Goal: Answer question/provide support

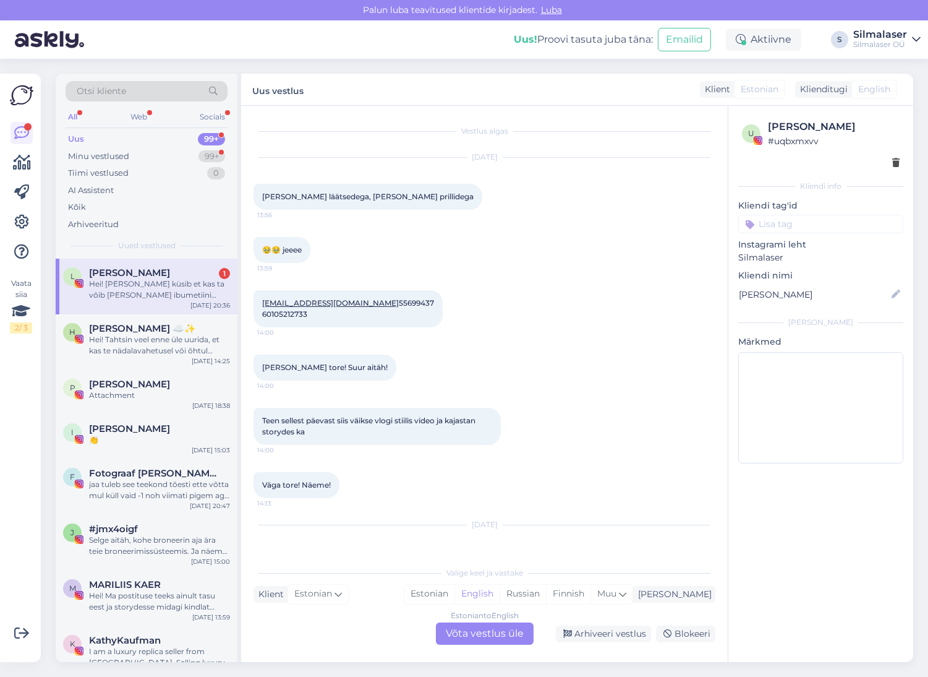
scroll to position [3288, 0]
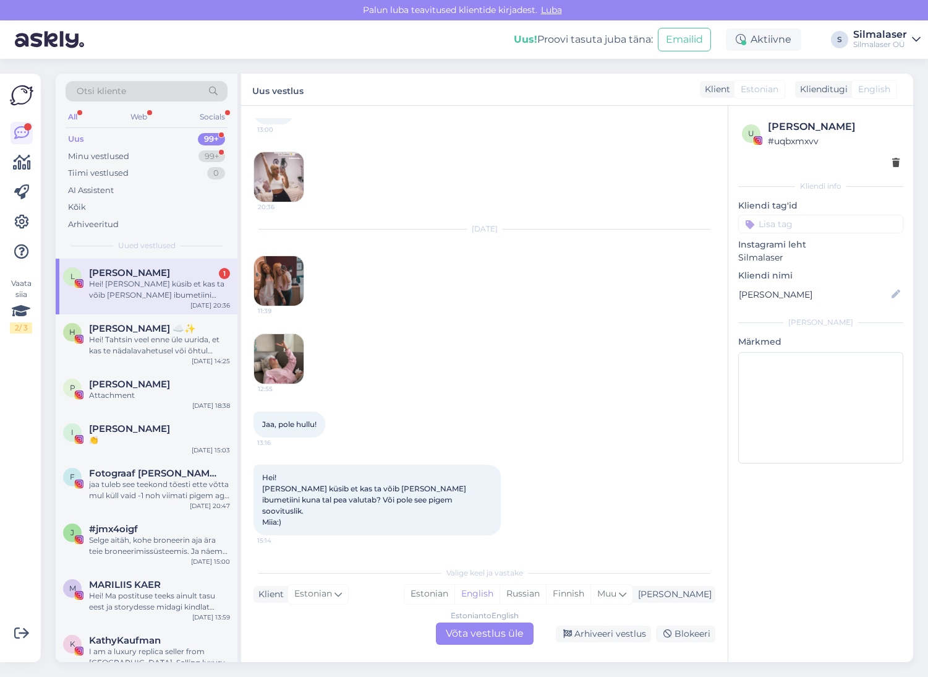
click at [293, 377] on img at bounding box center [278, 358] width 49 height 49
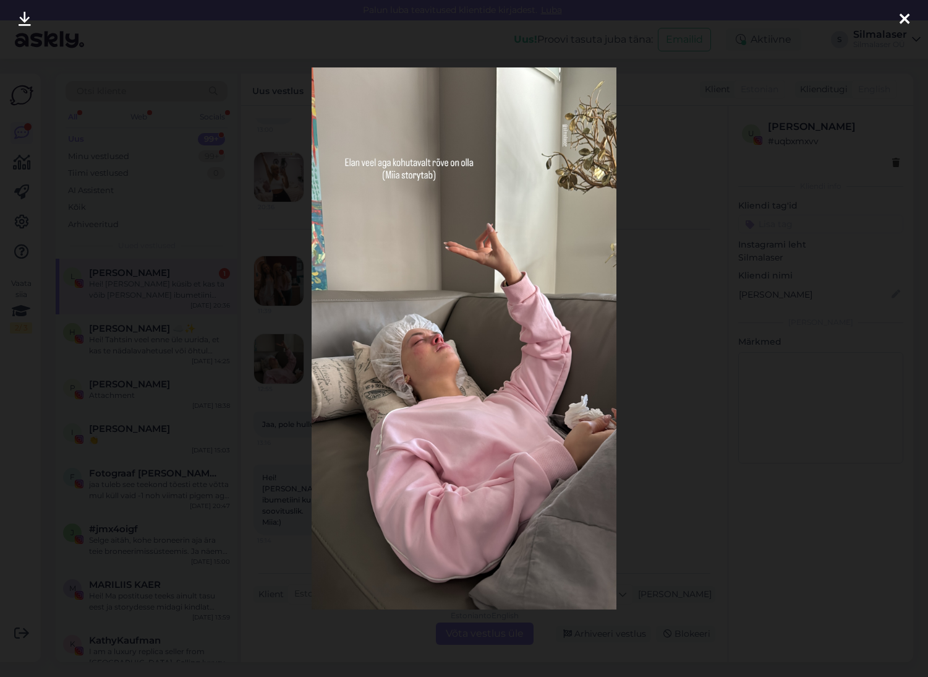
click at [804, 402] on div at bounding box center [464, 338] width 928 height 677
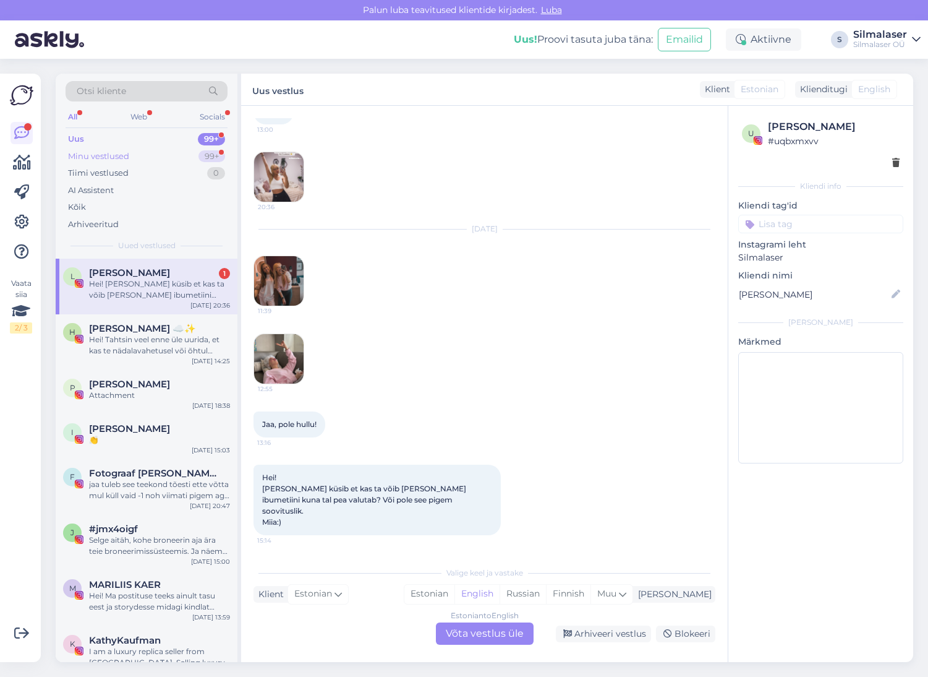
click at [124, 157] on div "Minu vestlused" at bounding box center [98, 156] width 61 height 12
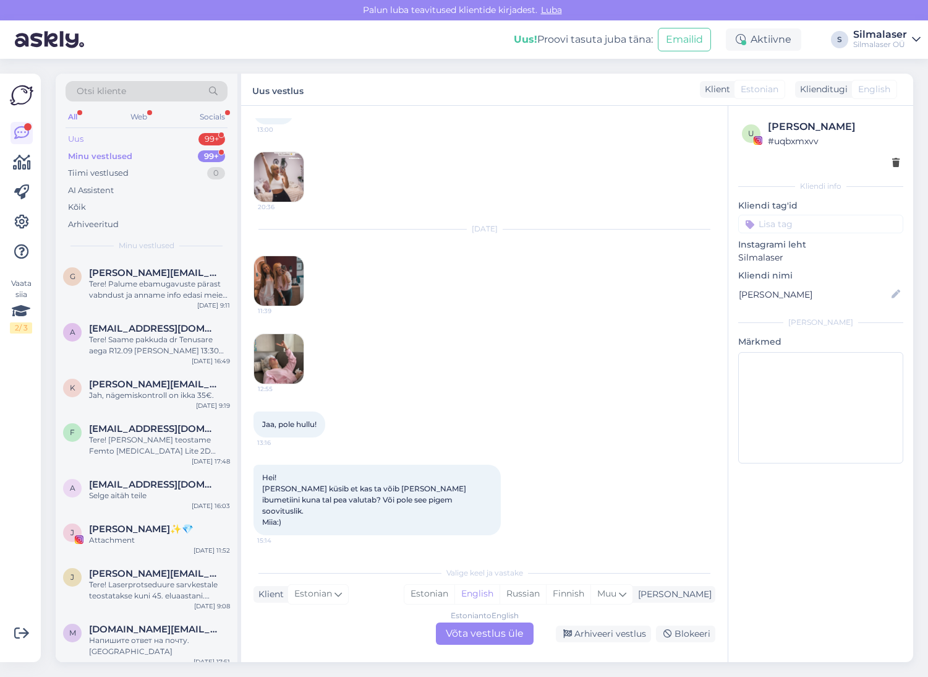
click at [74, 137] on div "Uus" at bounding box center [75, 139] width 15 height 12
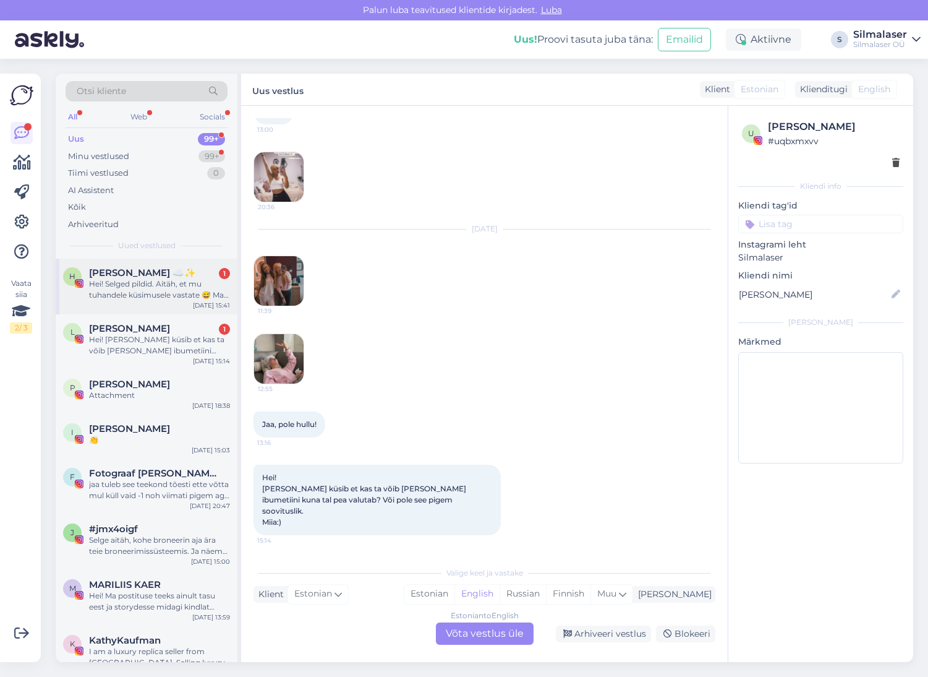
click at [148, 296] on div "Hei! Selged pildid. Aitäh, et mu tuhandele küsimusele vastate 😅 Ma [PERSON_NAME…" at bounding box center [159, 289] width 141 height 22
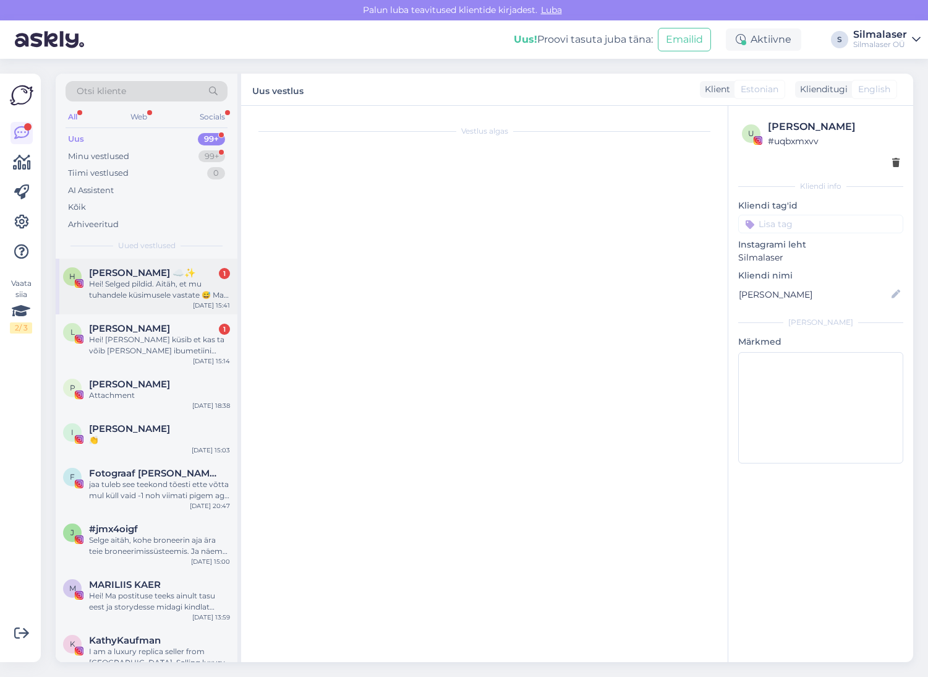
scroll to position [134, 0]
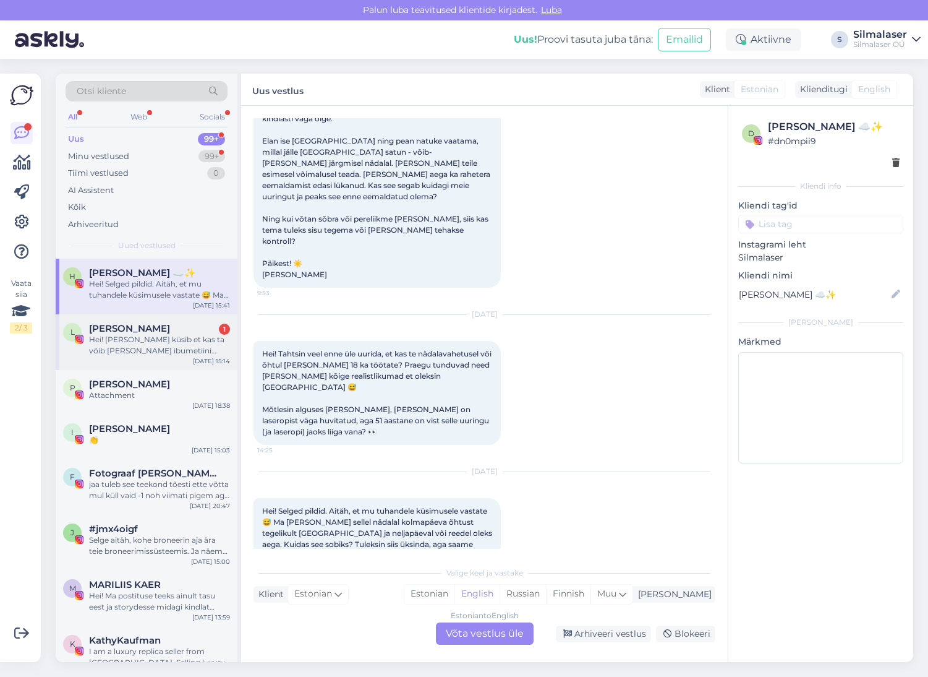
click at [153, 347] on div "Hei! Lisabet küsib et kas ta võib võtta ibumetiini kuna tal pea valutab? Või po…" at bounding box center [159, 345] width 141 height 22
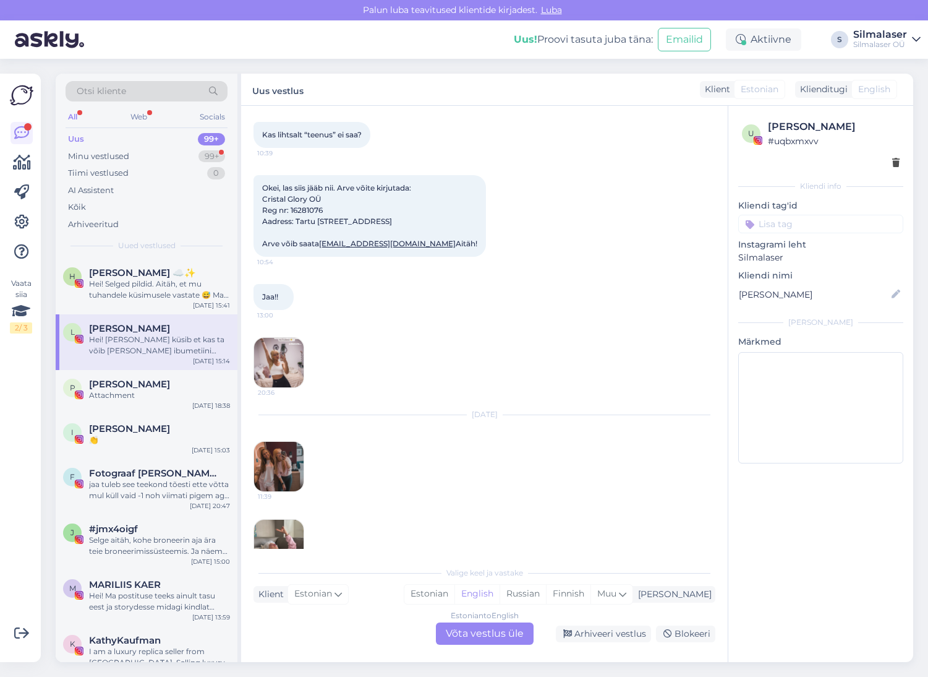
scroll to position [3288, 0]
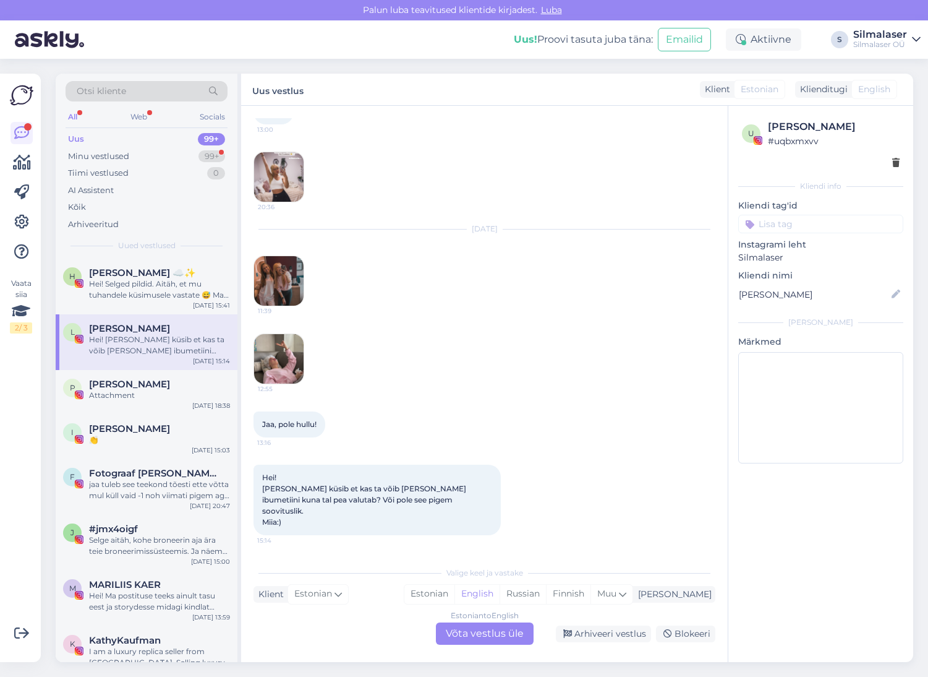
click at [278, 195] on img at bounding box center [278, 176] width 49 height 49
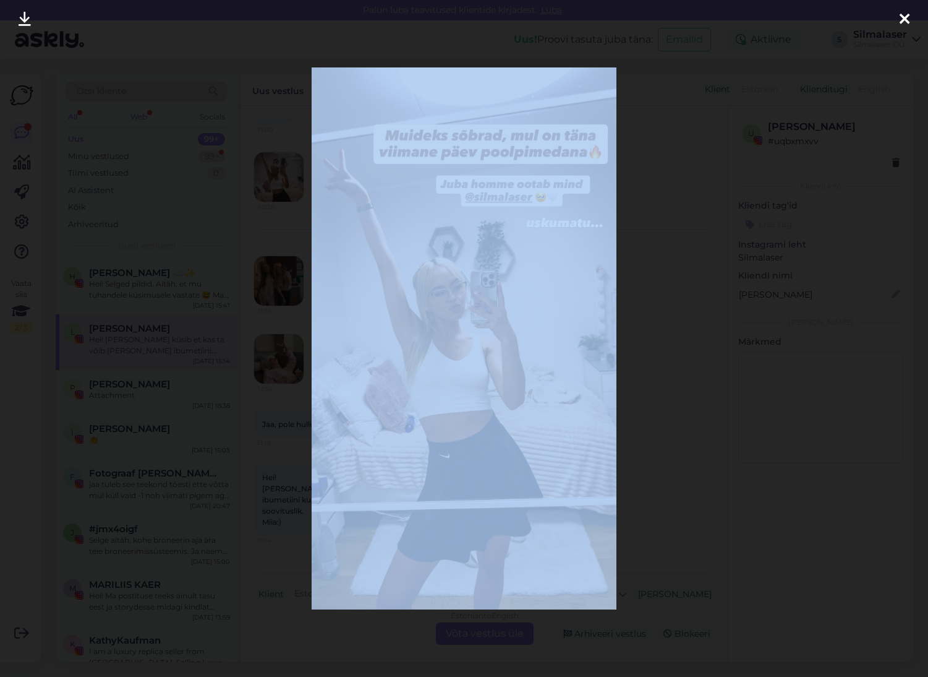
click at [278, 195] on div at bounding box center [464, 338] width 928 height 677
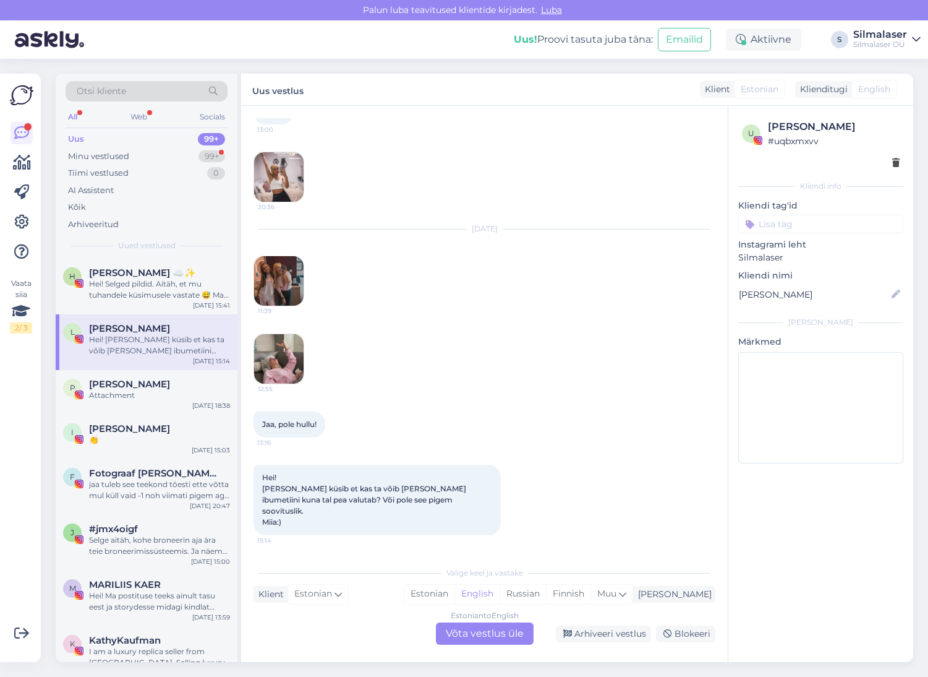
click at [278, 195] on img at bounding box center [278, 176] width 49 height 49
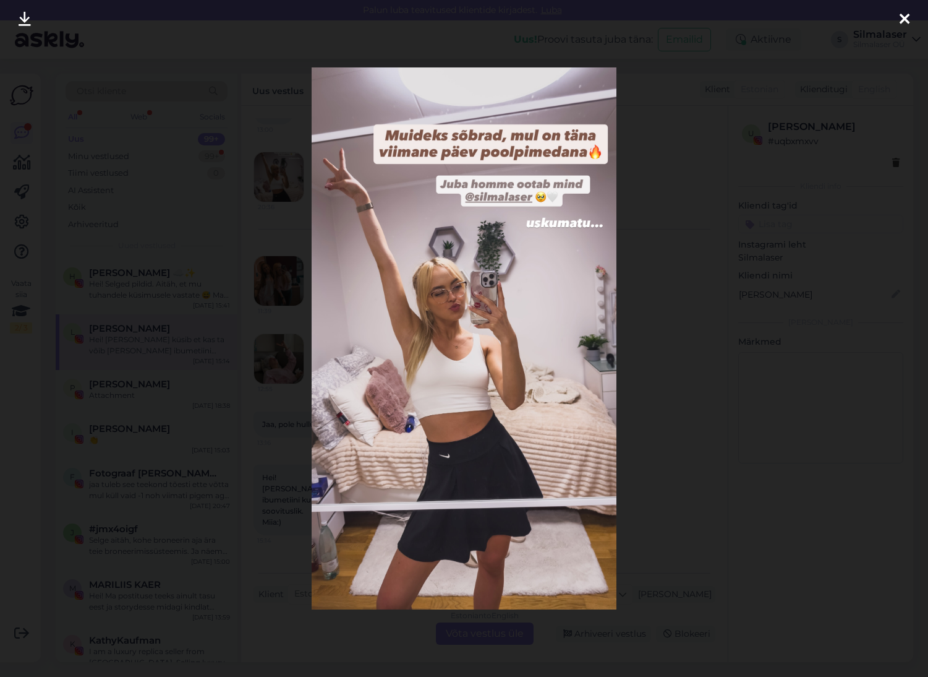
click at [904, 18] on icon at bounding box center [905, 20] width 10 height 16
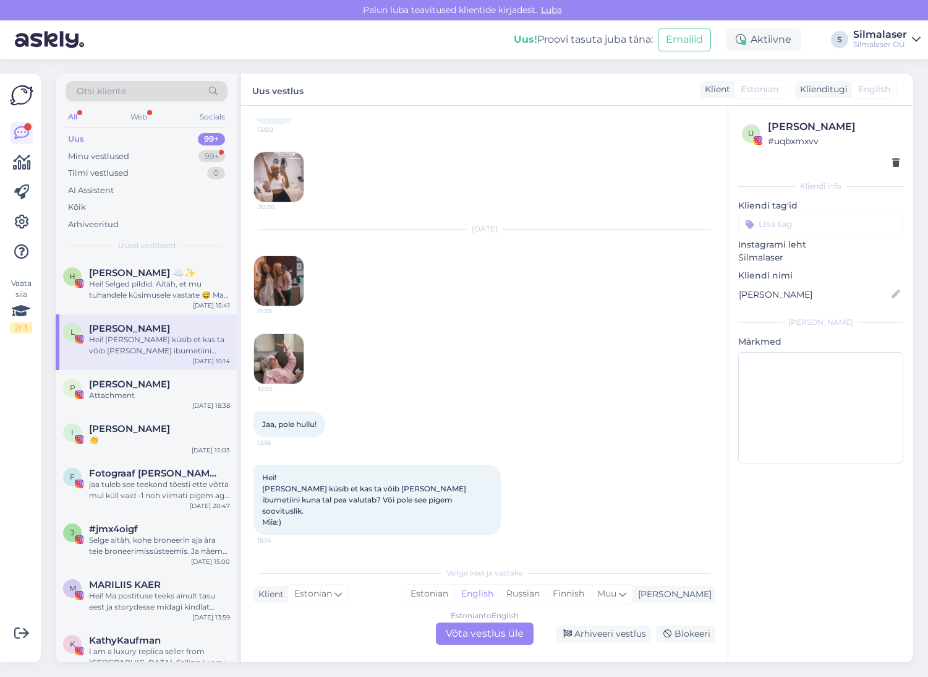
click at [279, 290] on img at bounding box center [278, 280] width 49 height 49
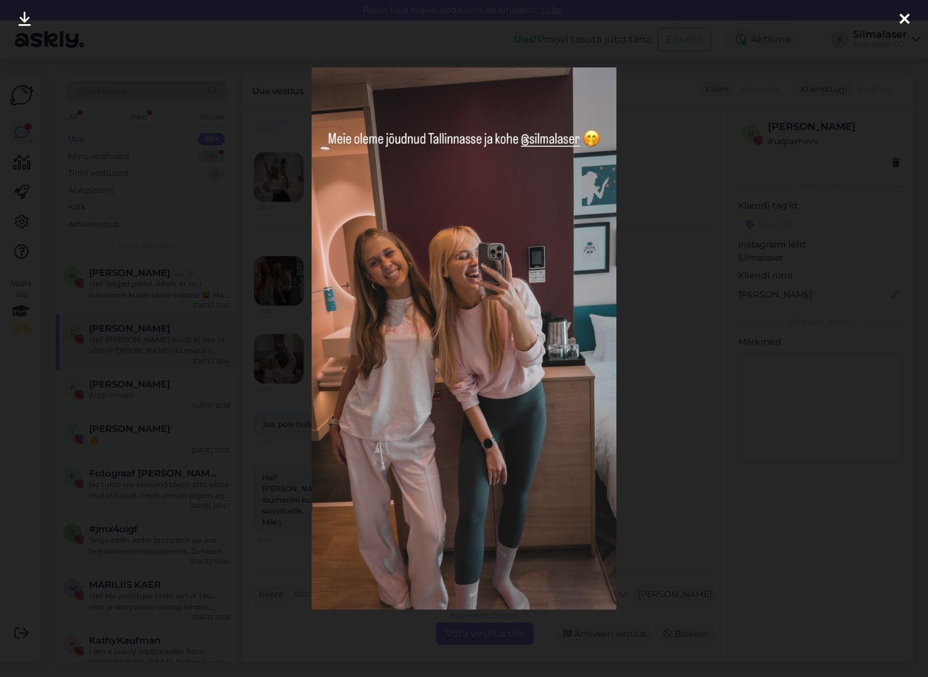
click at [905, 16] on icon at bounding box center [905, 20] width 10 height 16
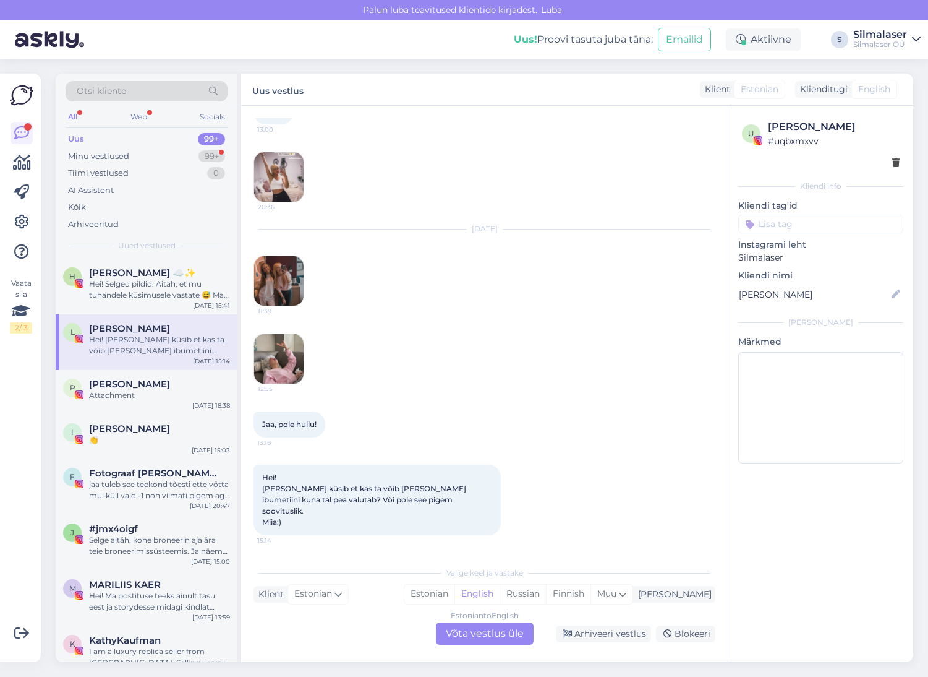
click at [285, 373] on img at bounding box center [278, 358] width 49 height 49
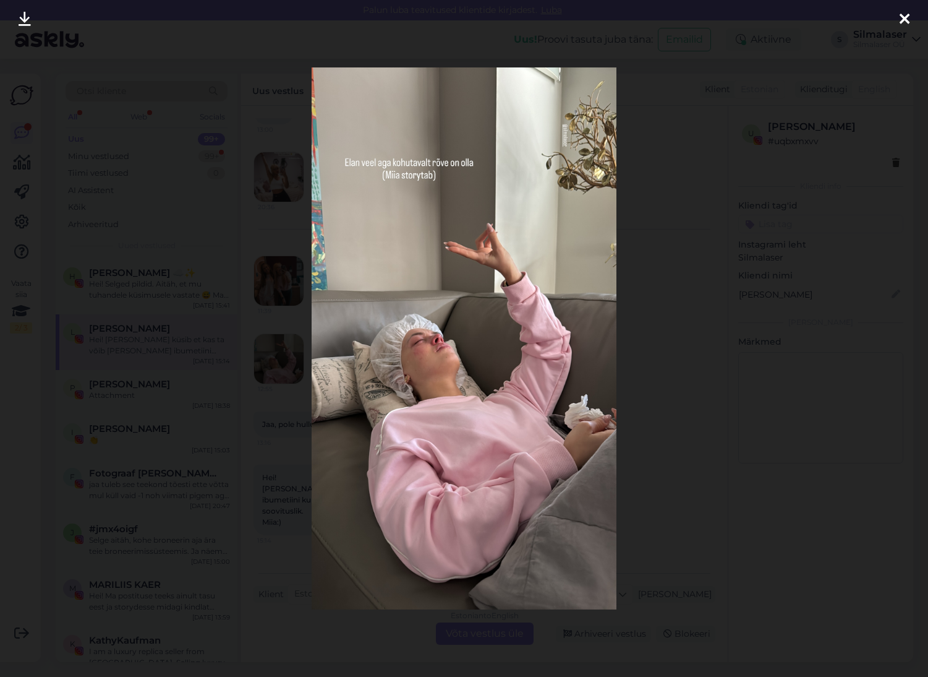
click at [907, 14] on icon at bounding box center [905, 20] width 10 height 16
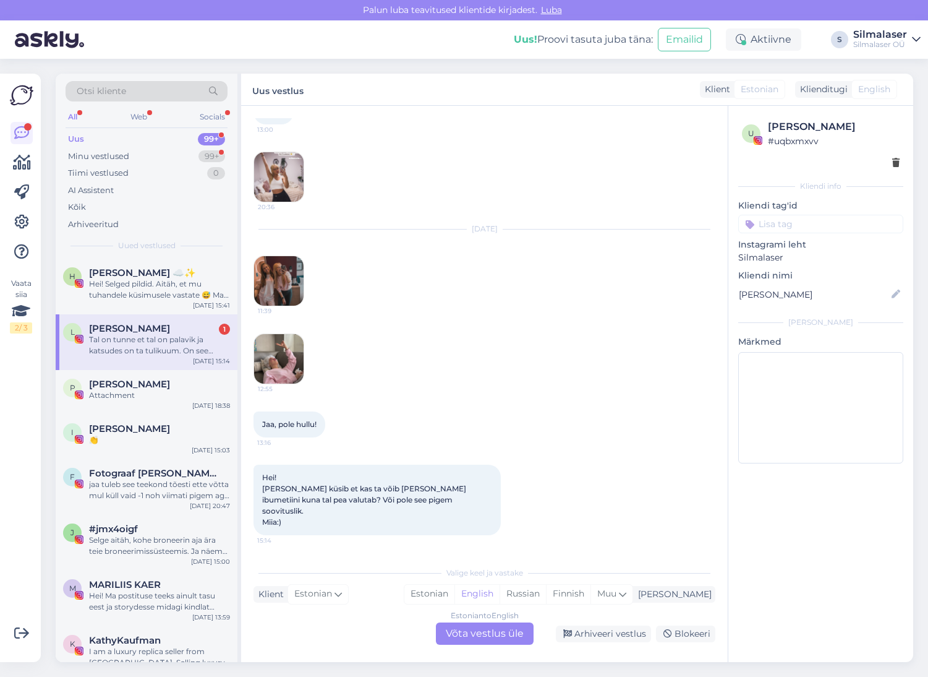
scroll to position [3363, 0]
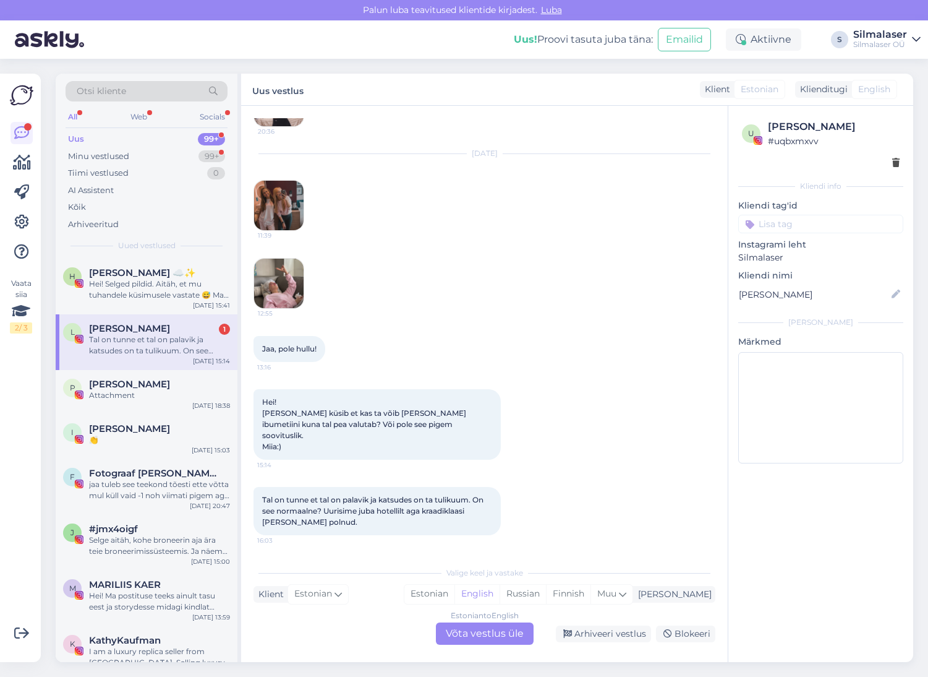
click at [80, 139] on div "Uus" at bounding box center [76, 139] width 16 height 12
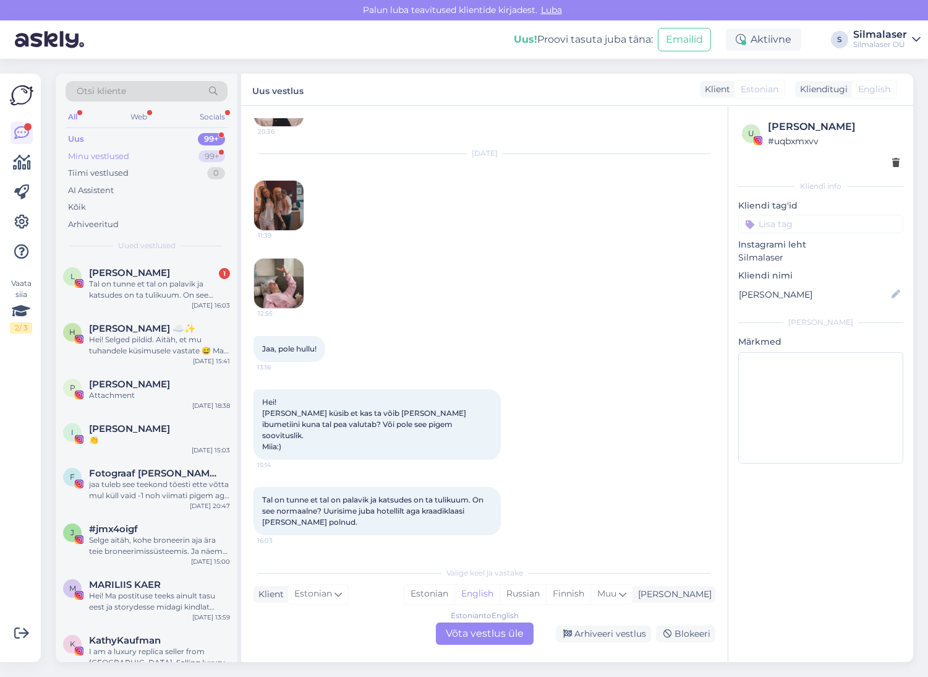
click at [92, 160] on div "Minu vestlused" at bounding box center [98, 156] width 61 height 12
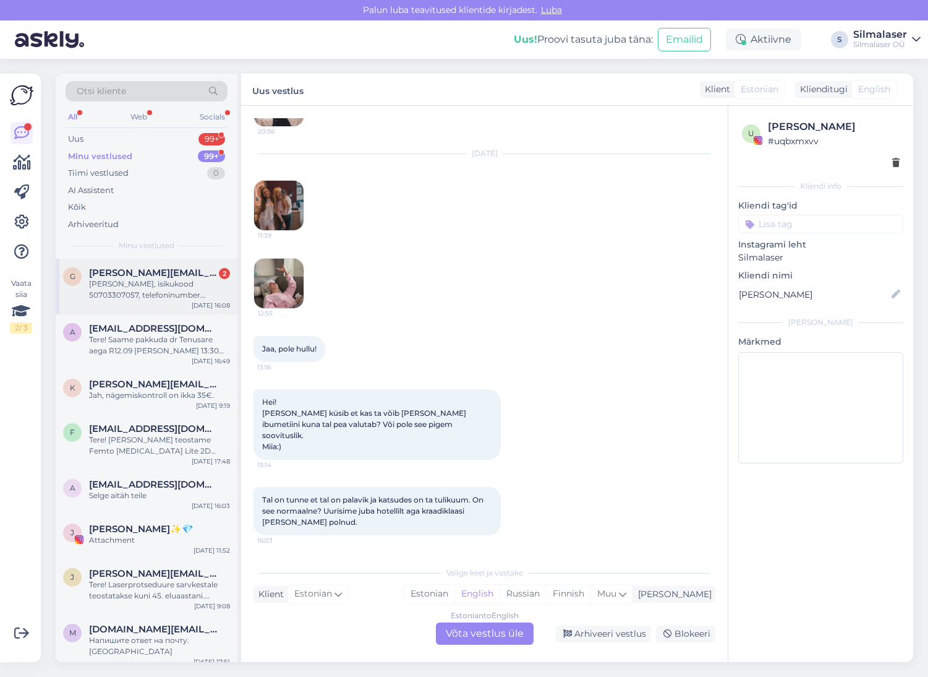
click at [143, 286] on div "Gregor Trave, isikukood 50703307057, telefoninumber 56919983" at bounding box center [159, 289] width 141 height 22
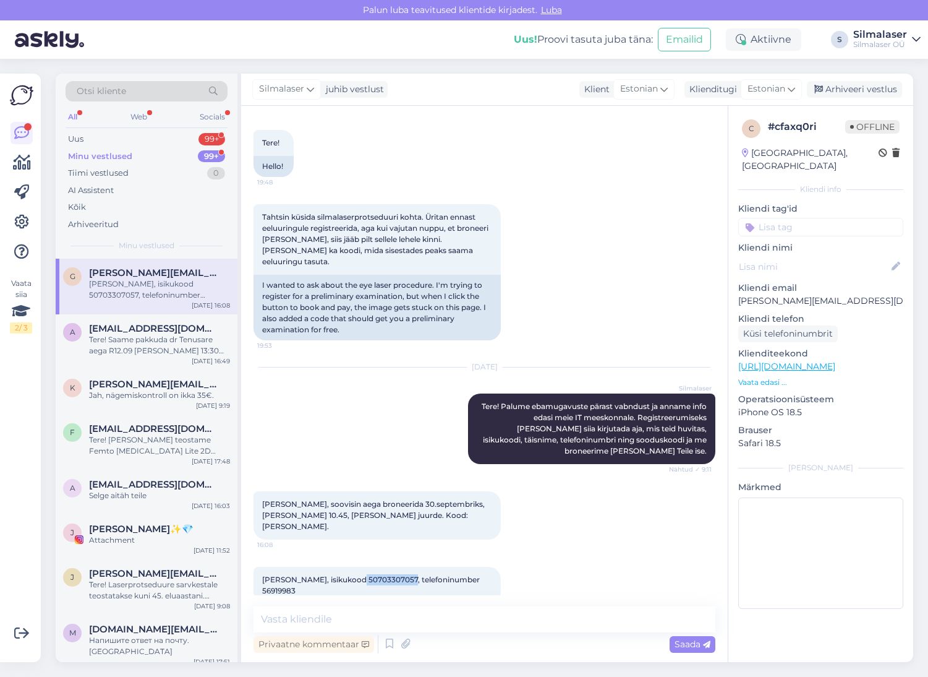
drag, startPoint x: 353, startPoint y: 558, endPoint x: 398, endPoint y: 556, distance: 44.6
click at [403, 575] on span "Gregor Trave, isikukood 50703307057, telefoninumber 56919983" at bounding box center [372, 585] width 220 height 20
copy span "50703307057,"
drag, startPoint x: 316, startPoint y: 575, endPoint x: 307, endPoint y: 573, distance: 8.7
click at [316, 575] on div "Gregor Trave, isikukood 50703307057, telefoninumber 56919983 16:08" at bounding box center [377, 585] width 247 height 37
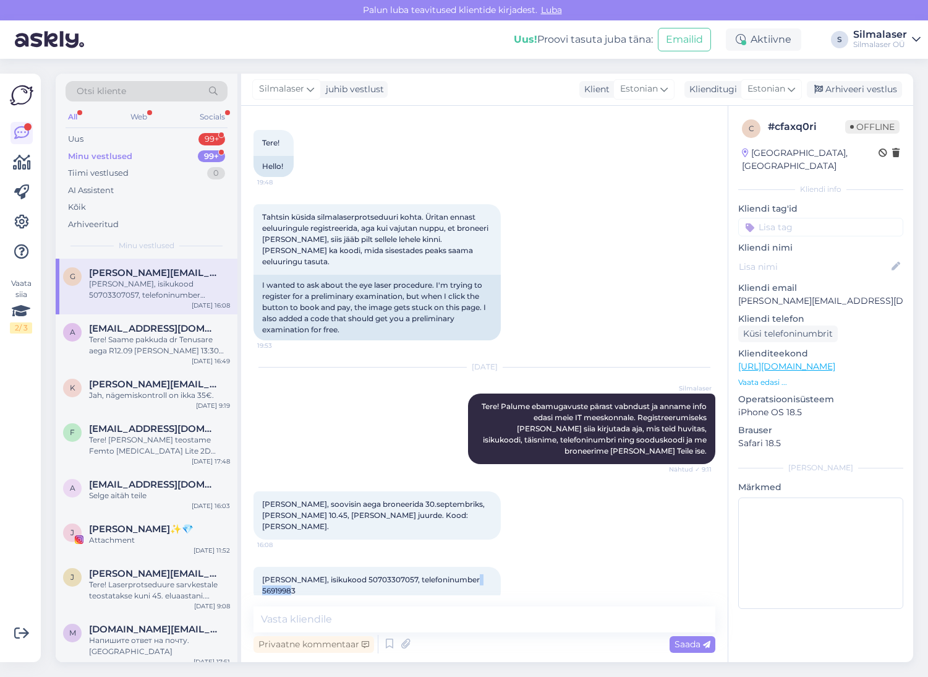
drag, startPoint x: 296, startPoint y: 568, endPoint x: 263, endPoint y: 568, distance: 32.8
click at [261, 568] on div "Gregor Trave, isikukood 50703307057, telefoninumber 56919983 16:08" at bounding box center [377, 585] width 247 height 37
copy span "56919983"
drag, startPoint x: 740, startPoint y: 288, endPoint x: 848, endPoint y: 287, distance: 108.3
click at [852, 294] on p "gregor.trave@gmail.com" at bounding box center [821, 300] width 165 height 13
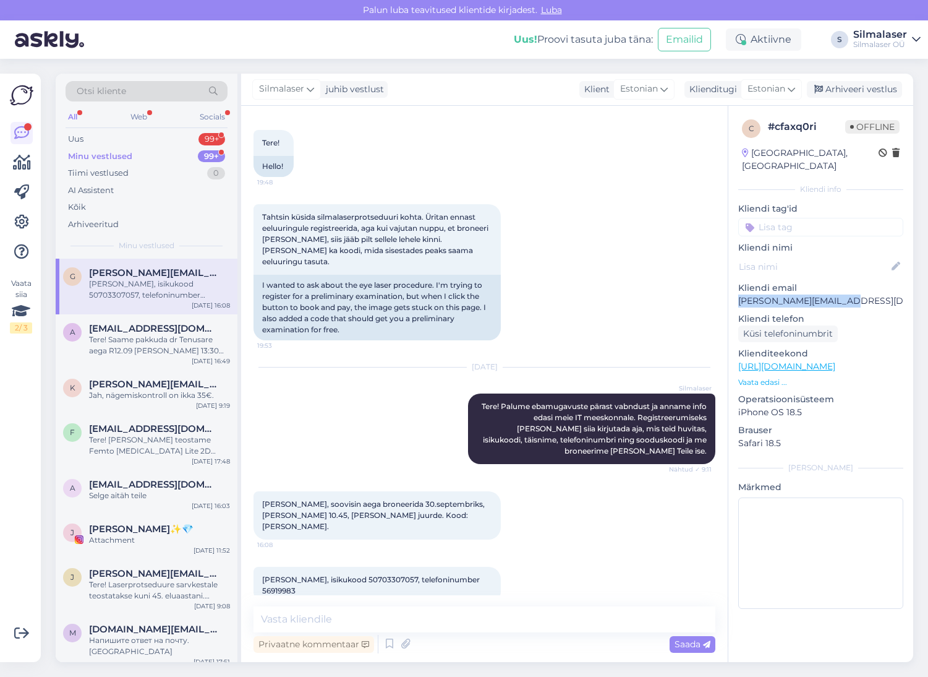
copy p "gregor.trave@gmail.com"
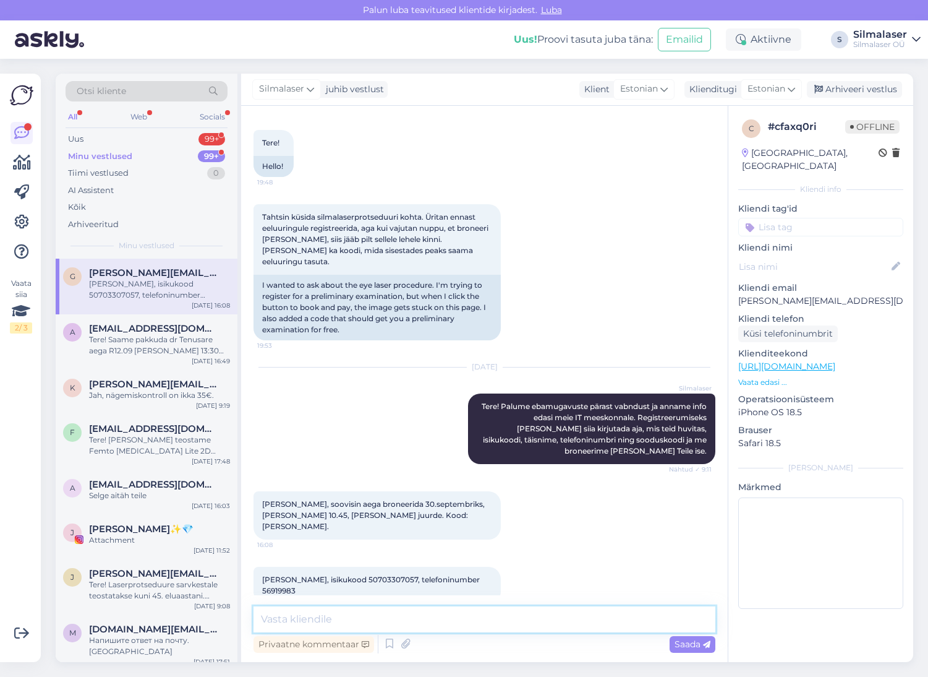
click at [304, 623] on textarea at bounding box center [485, 619] width 462 height 26
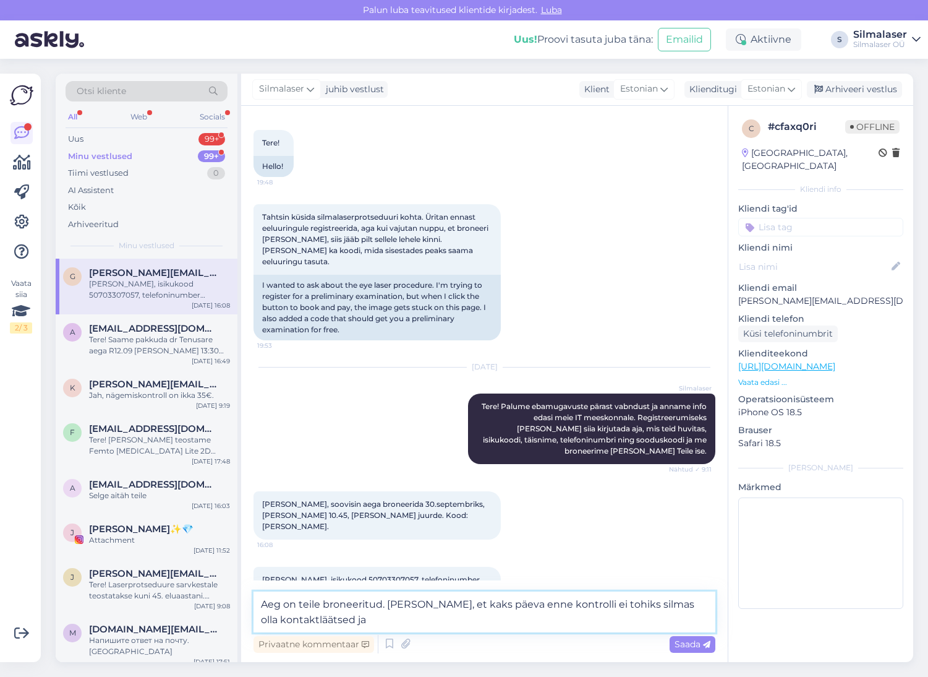
paste textarea "Uuringute käigus pannakse silma pupille laiendavaid tilku, mis võivad Teie näge…"
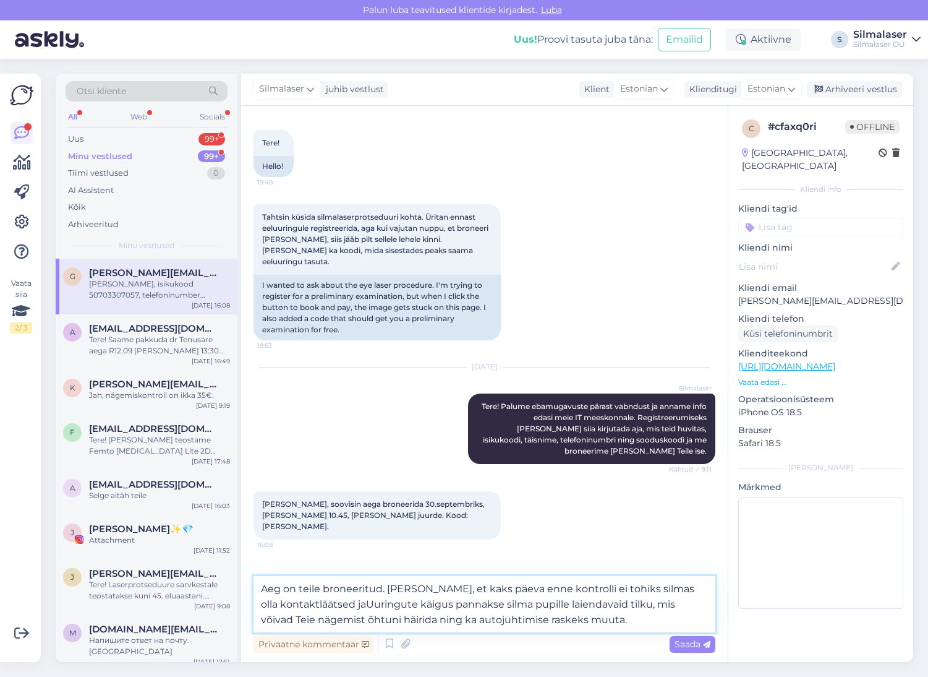
click at [373, 603] on textarea "Aeg on teile broneeritud. Ja anname teada, et kaks päeva enne kontrolli ei tohi…" at bounding box center [485, 604] width 462 height 56
click at [508, 602] on textarea "Aeg on teile broneeritud. Ja anname teada, et kaks päeva enne kontrolli ei tohi…" at bounding box center [485, 604] width 462 height 56
click at [303, 588] on textarea "Aeg on teile broneeritud. Ja anname teada, et kaks päeva enne kontrolli ei tohi…" at bounding box center [485, 604] width 462 height 56
drag, startPoint x: 400, startPoint y: 619, endPoint x: 369, endPoint y: 620, distance: 30.9
click at [369, 620] on textarea "Aeg on Teile broneeritud. Ja anname teada, et kaks päeva enne kontrolli ei tohi…" at bounding box center [485, 604] width 462 height 56
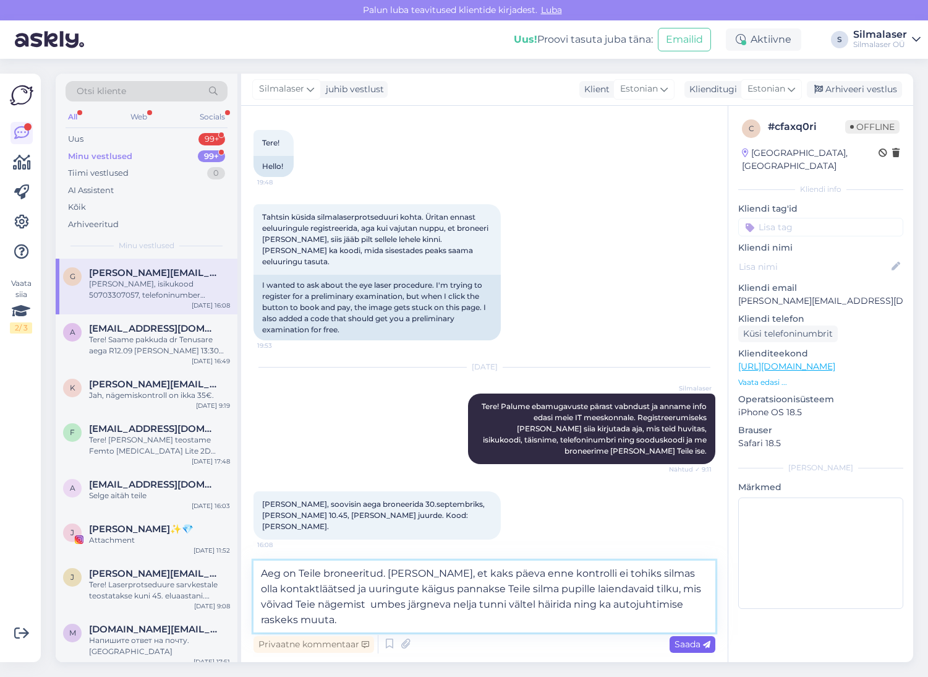
type textarea "Aeg on Teile broneeritud. Ja anname teada, et kaks päeva enne kontrolli ei tohi…"
click at [684, 645] on span "Saada" at bounding box center [693, 643] width 36 height 11
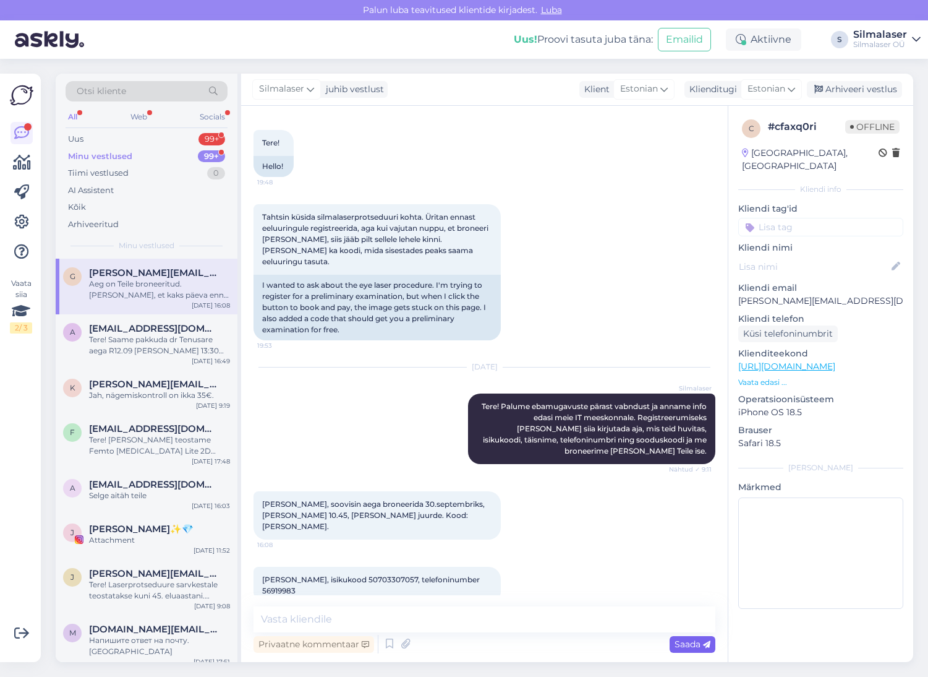
scroll to position [152, 0]
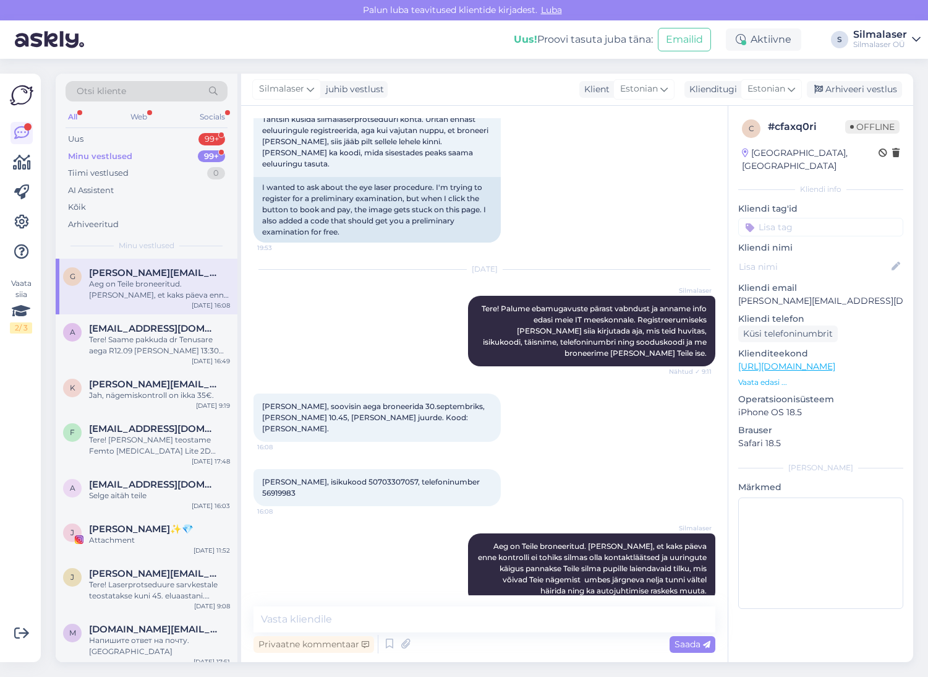
click at [96, 155] on div "Minu vestlused" at bounding box center [100, 156] width 64 height 12
click at [80, 140] on div "Uus" at bounding box center [75, 139] width 15 height 12
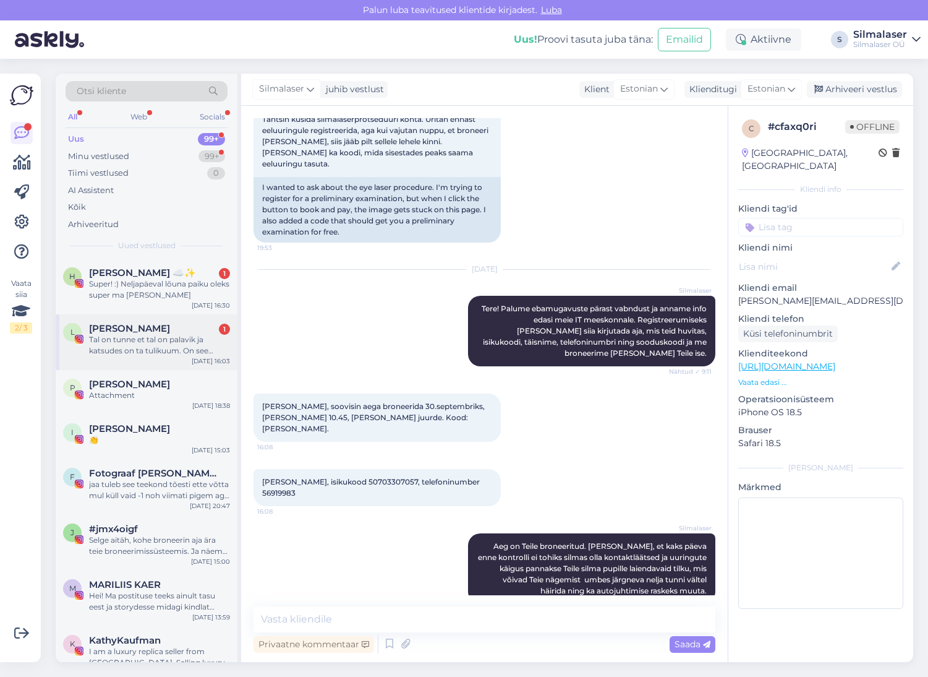
click at [156, 333] on div "Lisabet Loigu 1" at bounding box center [159, 328] width 141 height 11
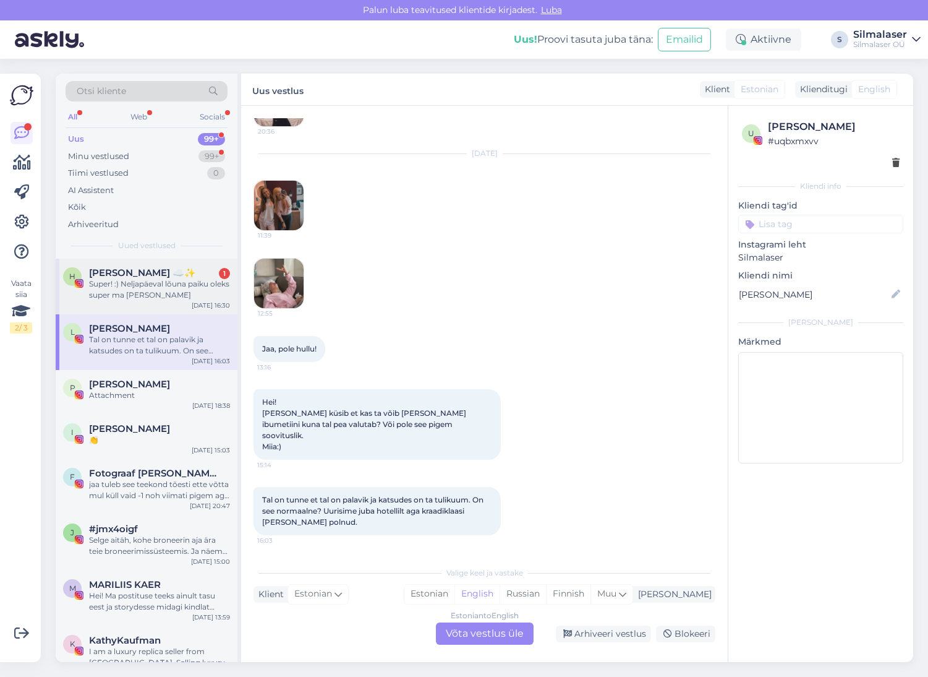
click at [153, 284] on div "Super! :) Neljapäeval lõuna paiku oleks super ma arvan" at bounding box center [159, 289] width 141 height 22
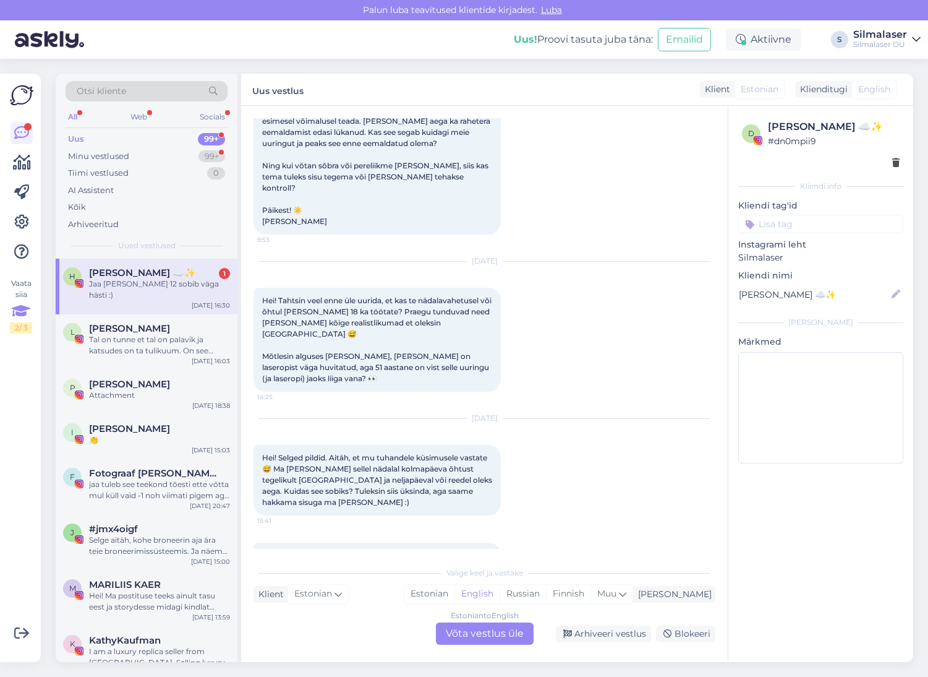
scroll to position [240, 0]
